Goal: Task Accomplishment & Management: Use online tool/utility

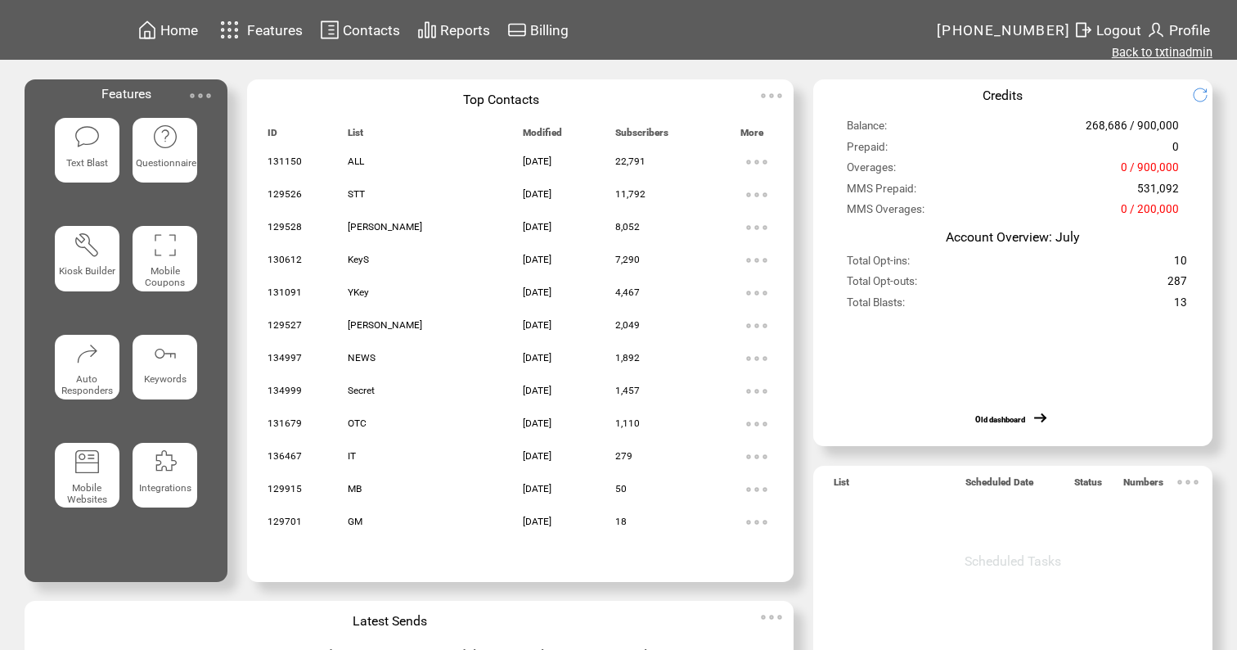
click at [1158, 54] on link "Back to txtinadmin" at bounding box center [1162, 52] width 101 height 15
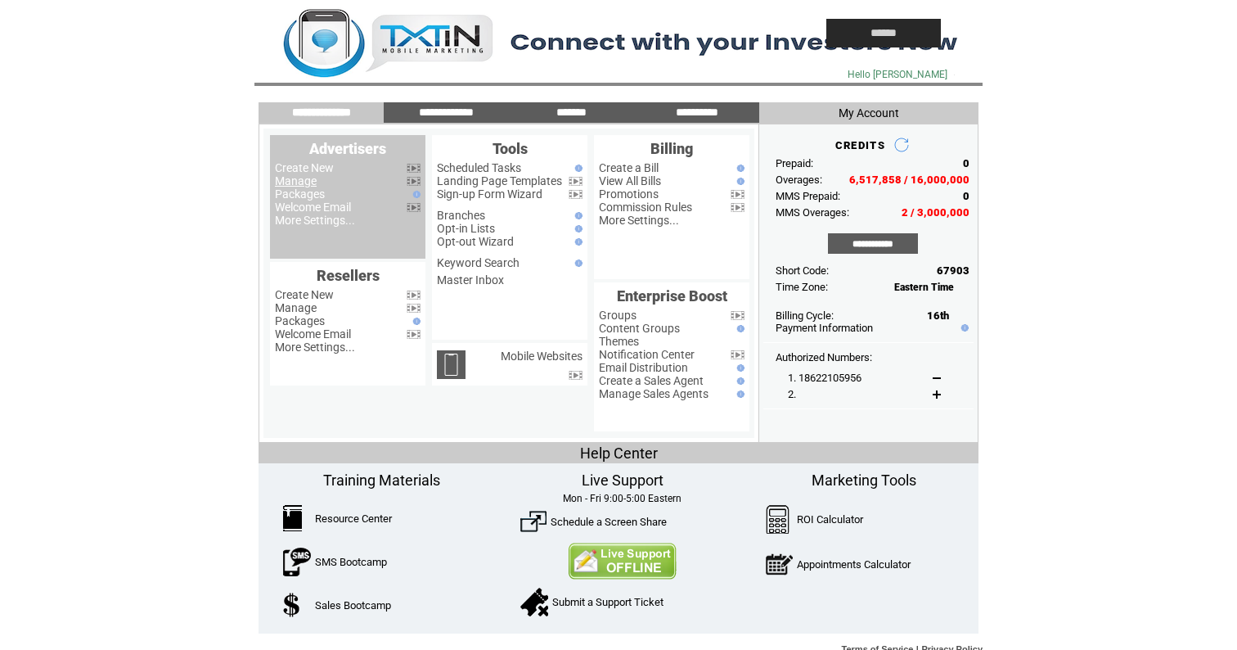
click at [300, 180] on link "Manage" at bounding box center [296, 180] width 42 height 13
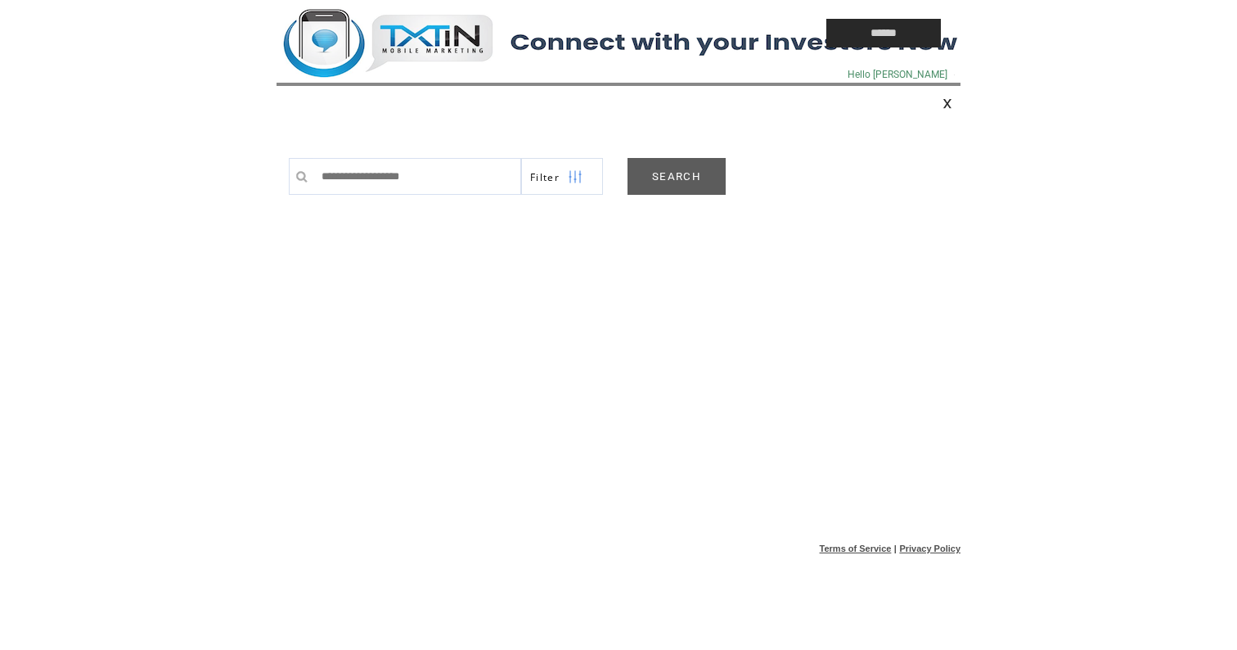
click at [669, 169] on link "SEARCH" at bounding box center [677, 176] width 98 height 37
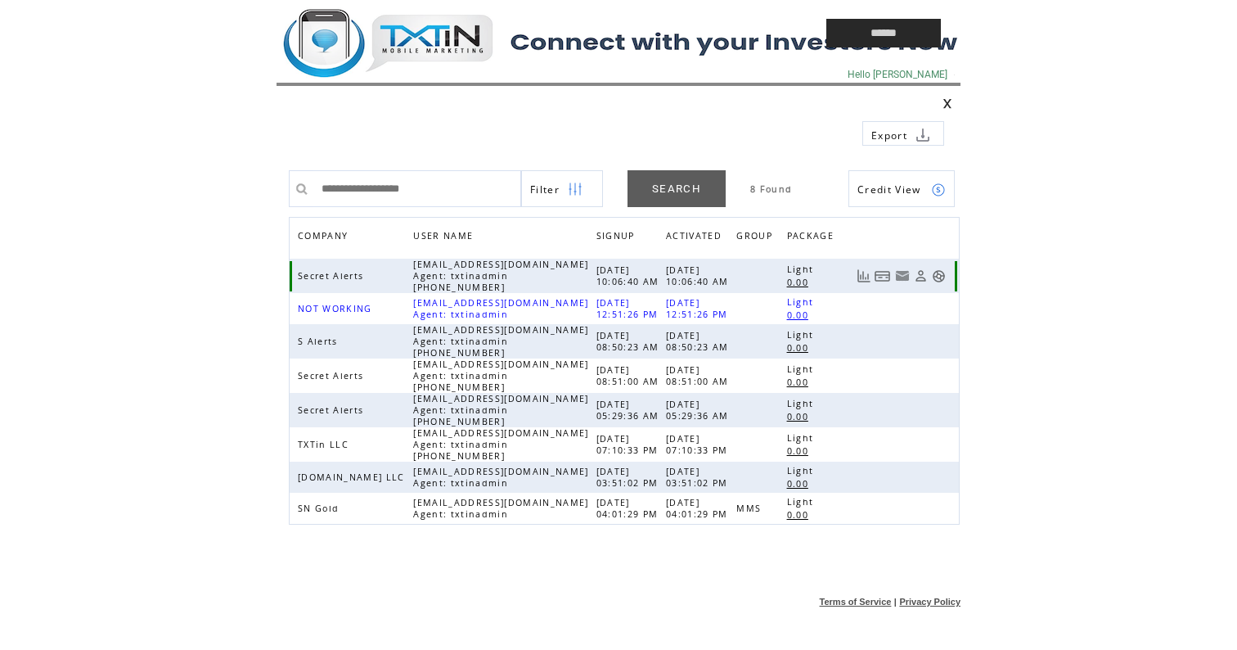
click at [941, 274] on link at bounding box center [939, 276] width 14 height 14
click at [437, 29] on td at bounding box center [514, 33] width 475 height 66
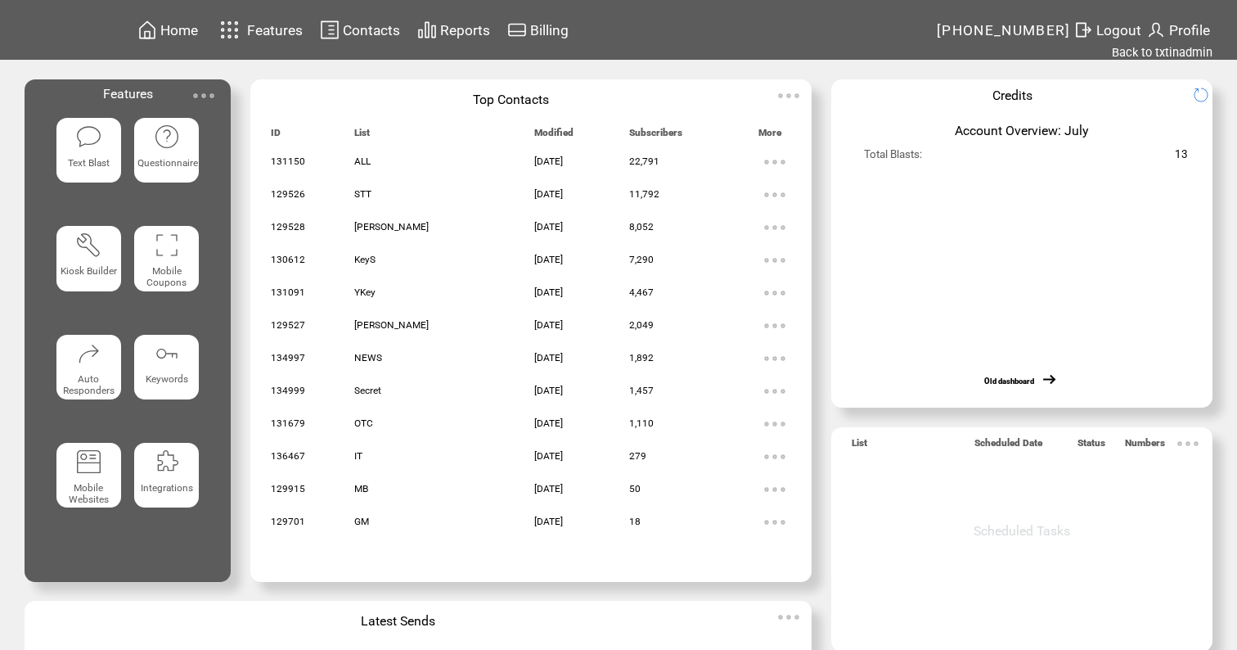
click at [83, 158] on span "Text Blast" at bounding box center [89, 162] width 42 height 11
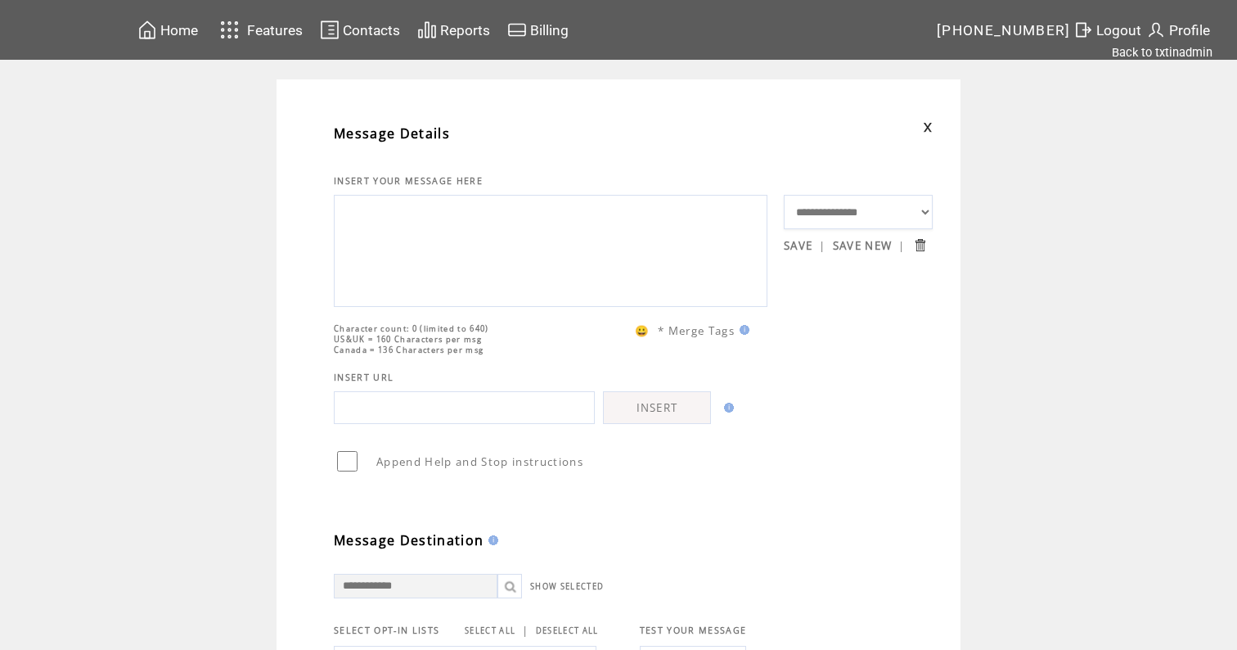
click at [185, 37] on span "Home" at bounding box center [179, 30] width 38 height 16
